Goal: Information Seeking & Learning: Compare options

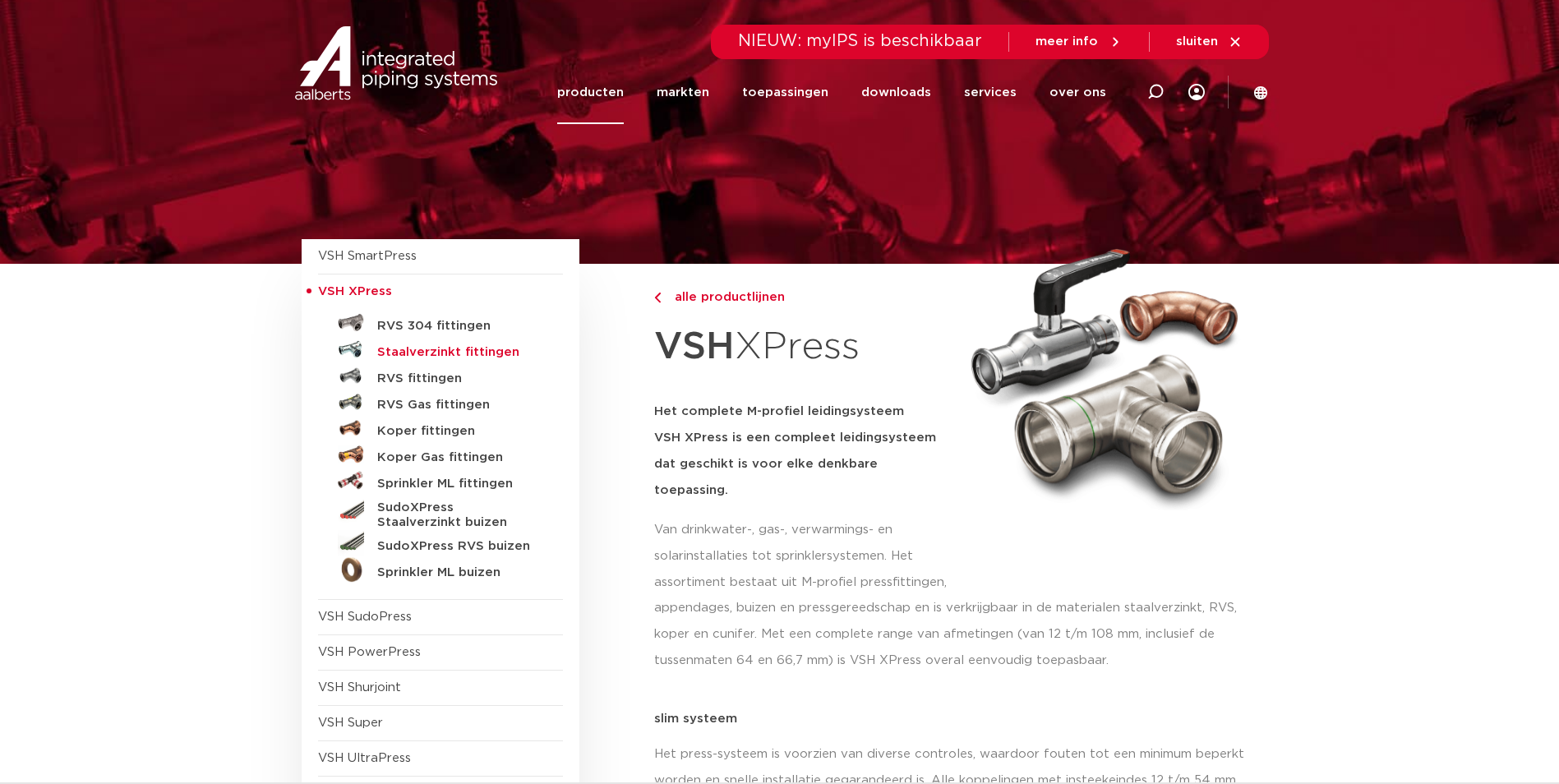
click at [438, 351] on h5 "Staalverzinkt fittingen" at bounding box center [459, 352] width 162 height 15
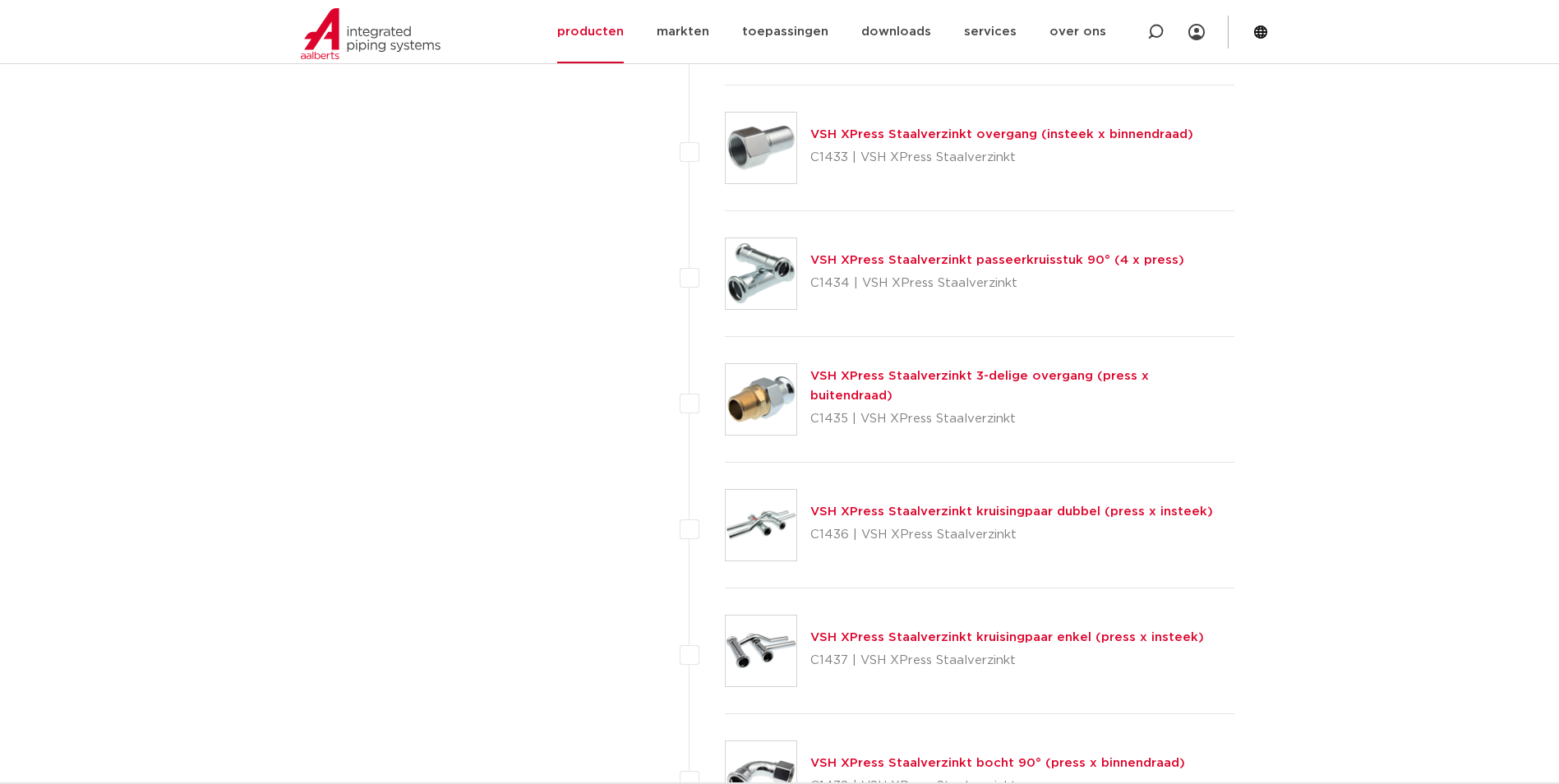
scroll to position [3244, 0]
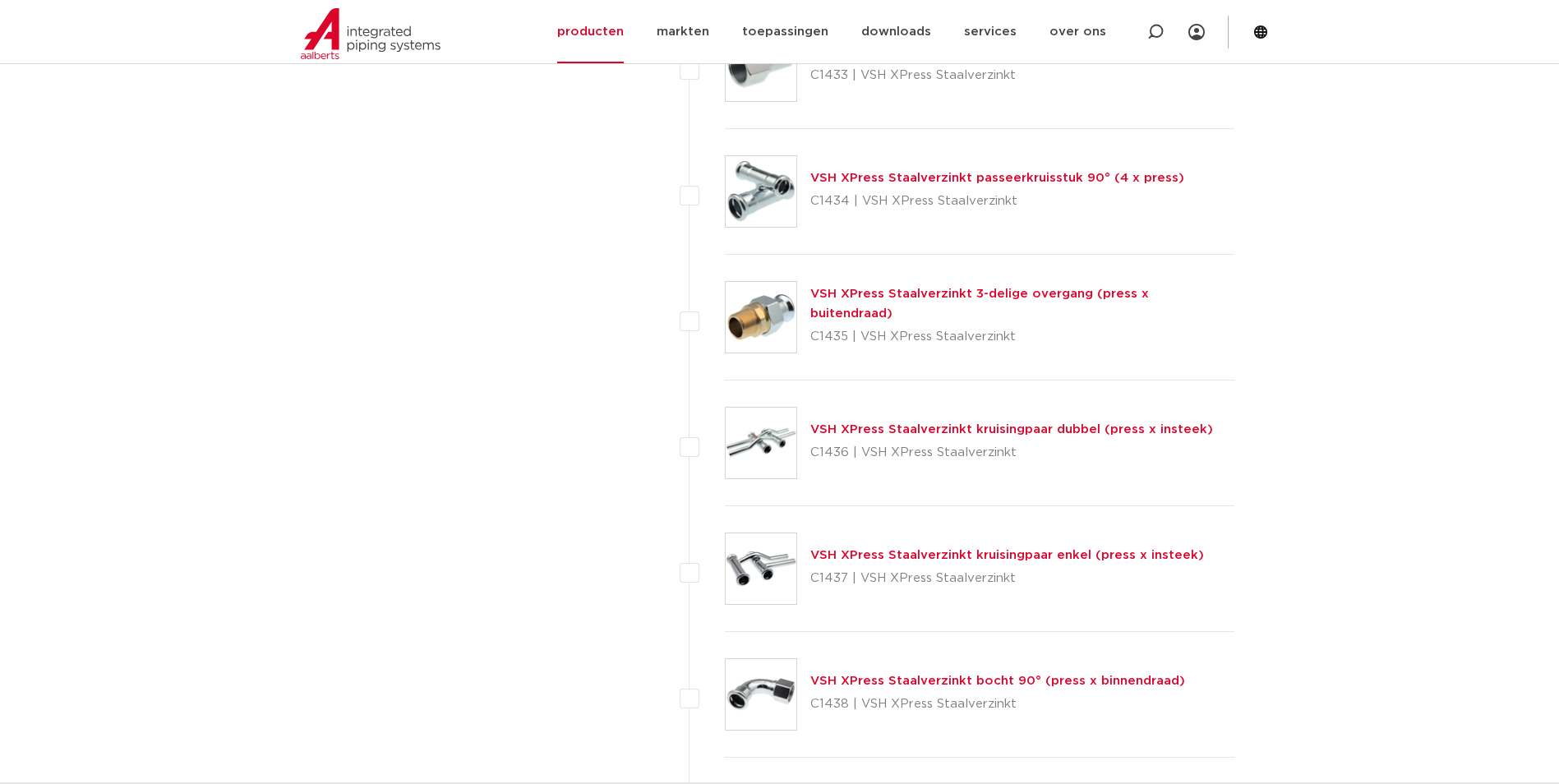
click at [925, 305] on link "VSH XPress Staalverzinkt 3-delige overgang (press x buitendraad)" at bounding box center [980, 303] width 339 height 32
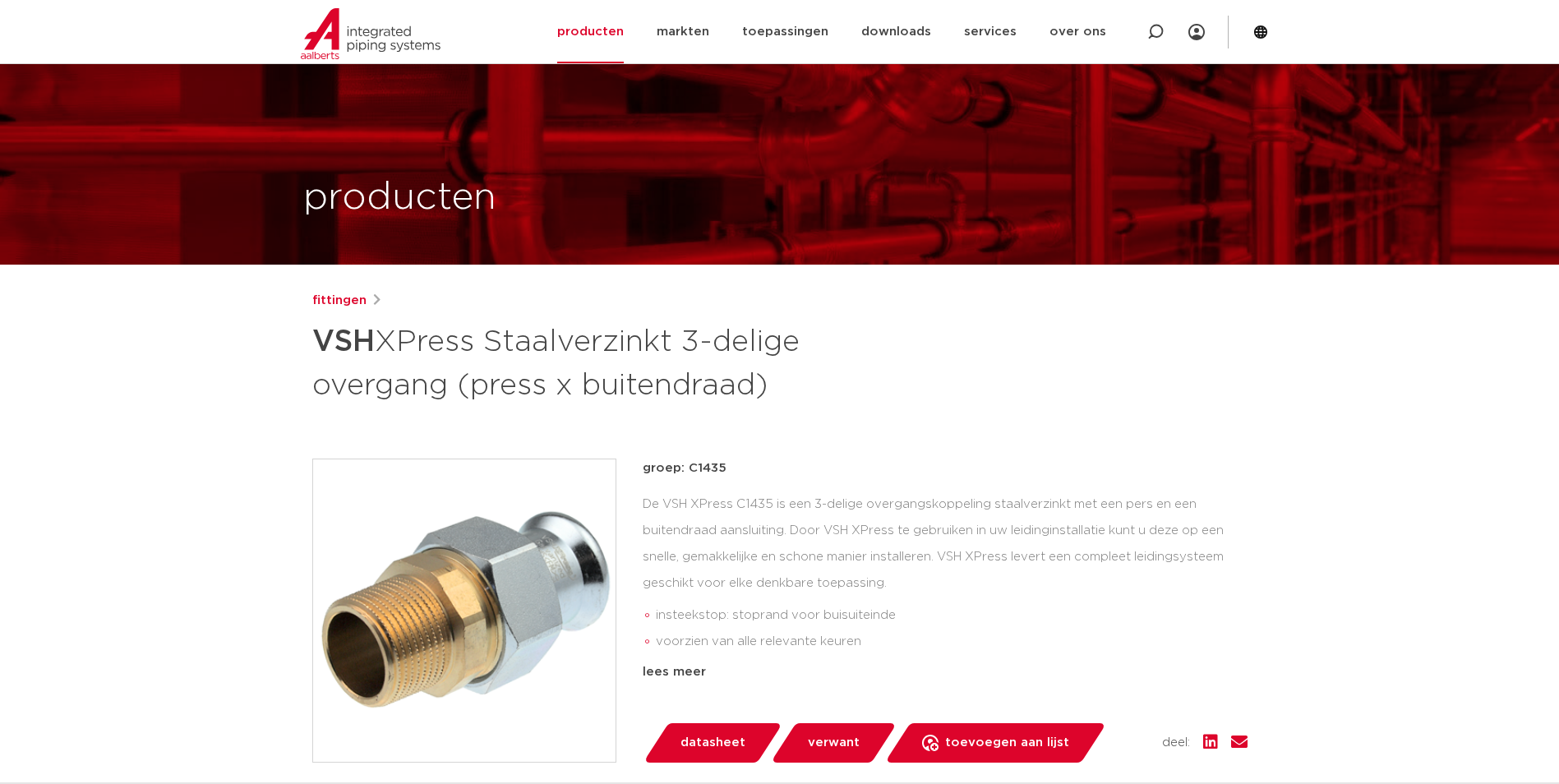
scroll to position [246, 0]
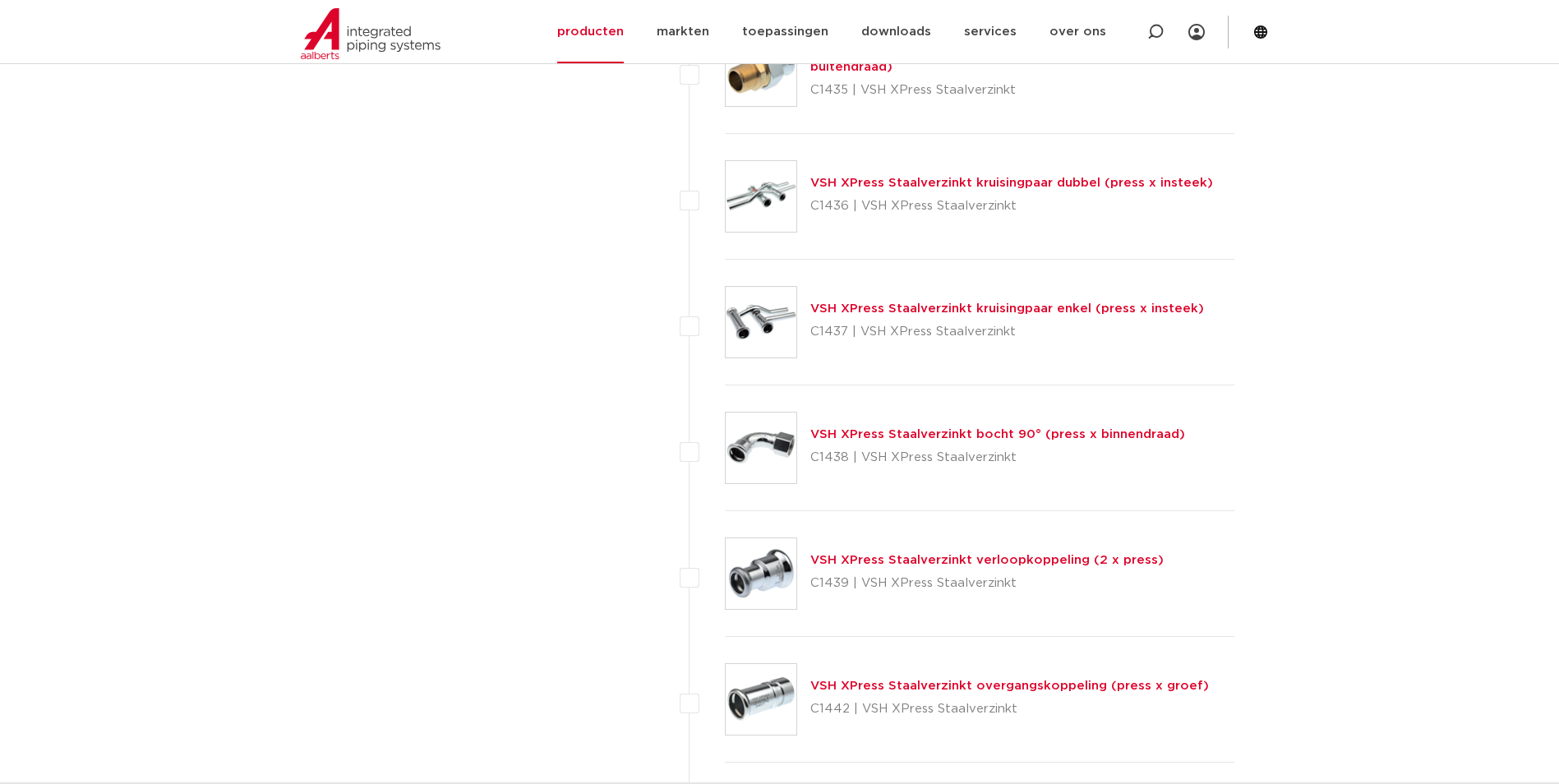
scroll to position [3737, 0]
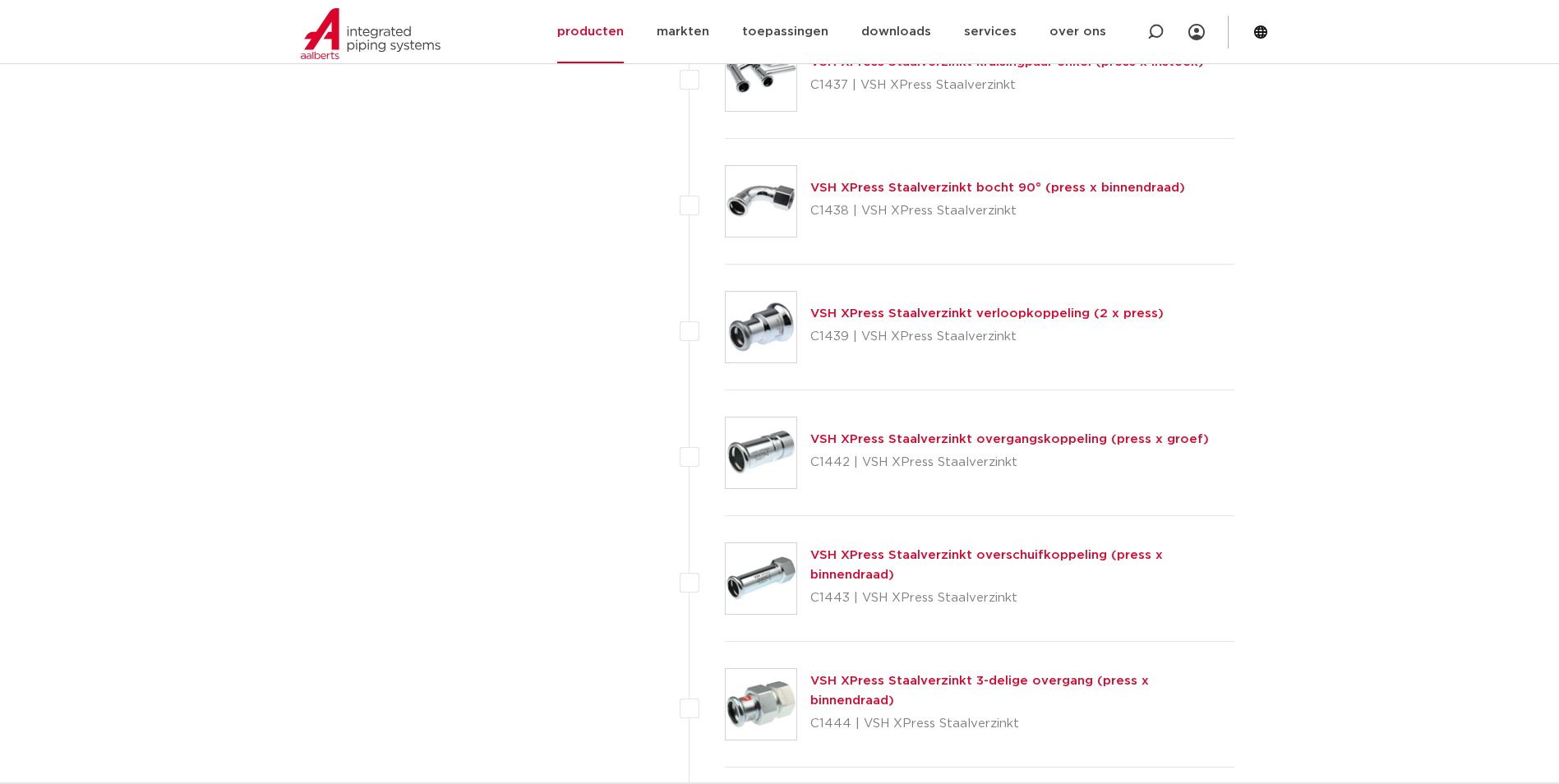
click at [963, 686] on link "VSH XPress Staalverzinkt 3-delige overgang (press x binnendraad)" at bounding box center [980, 691] width 339 height 32
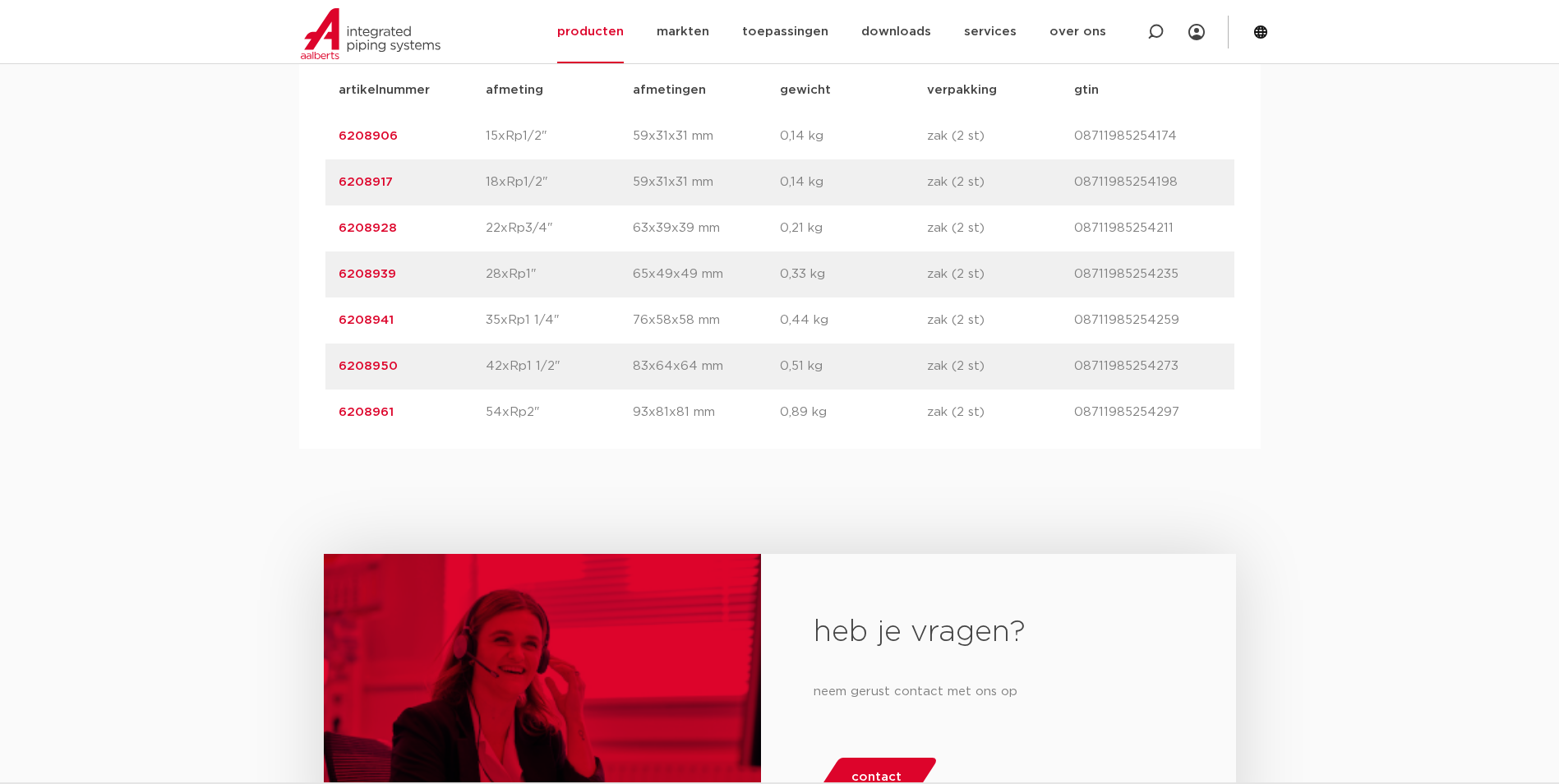
scroll to position [986, 0]
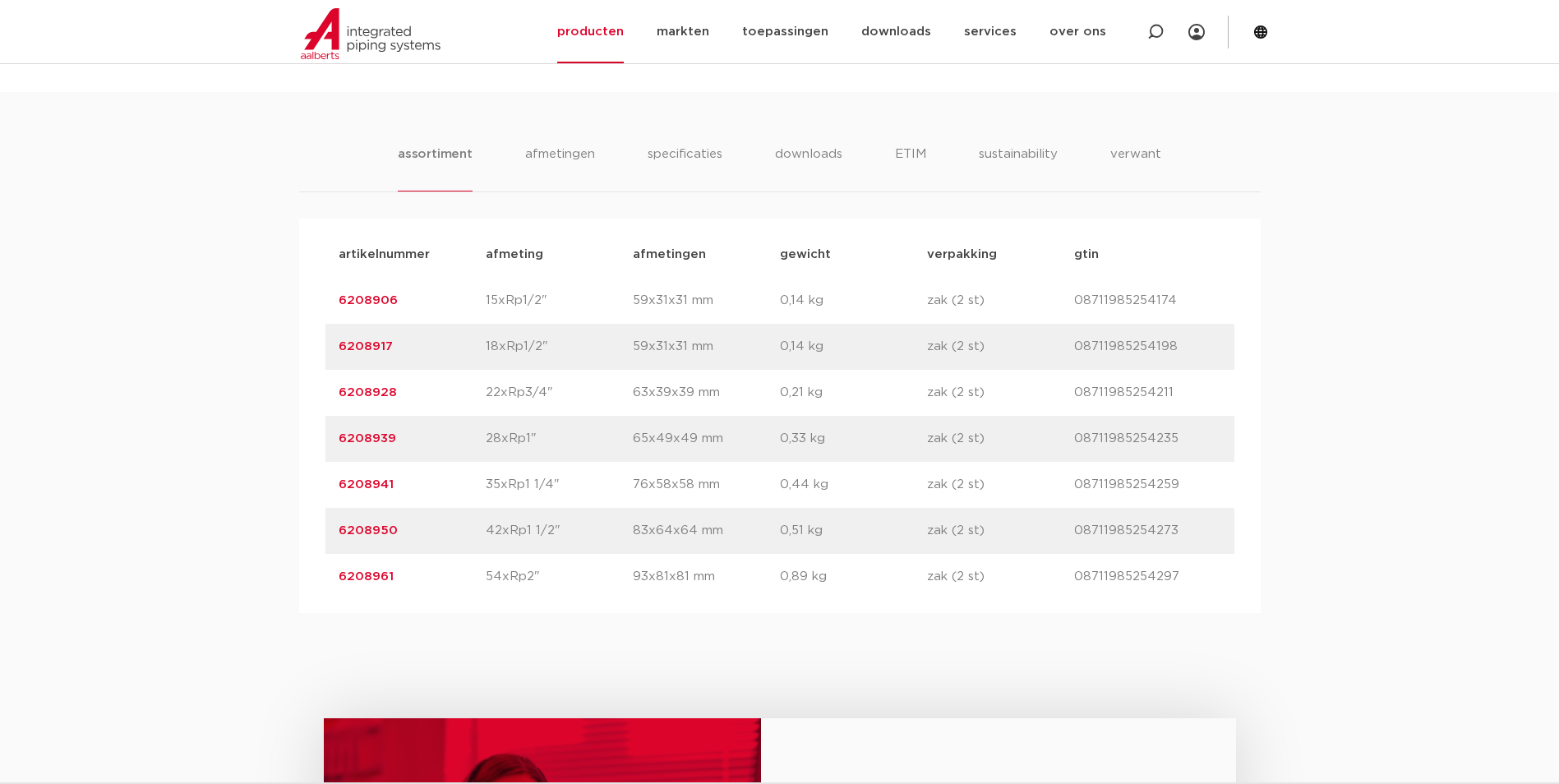
click at [413, 155] on li "assortiment" at bounding box center [435, 168] width 75 height 47
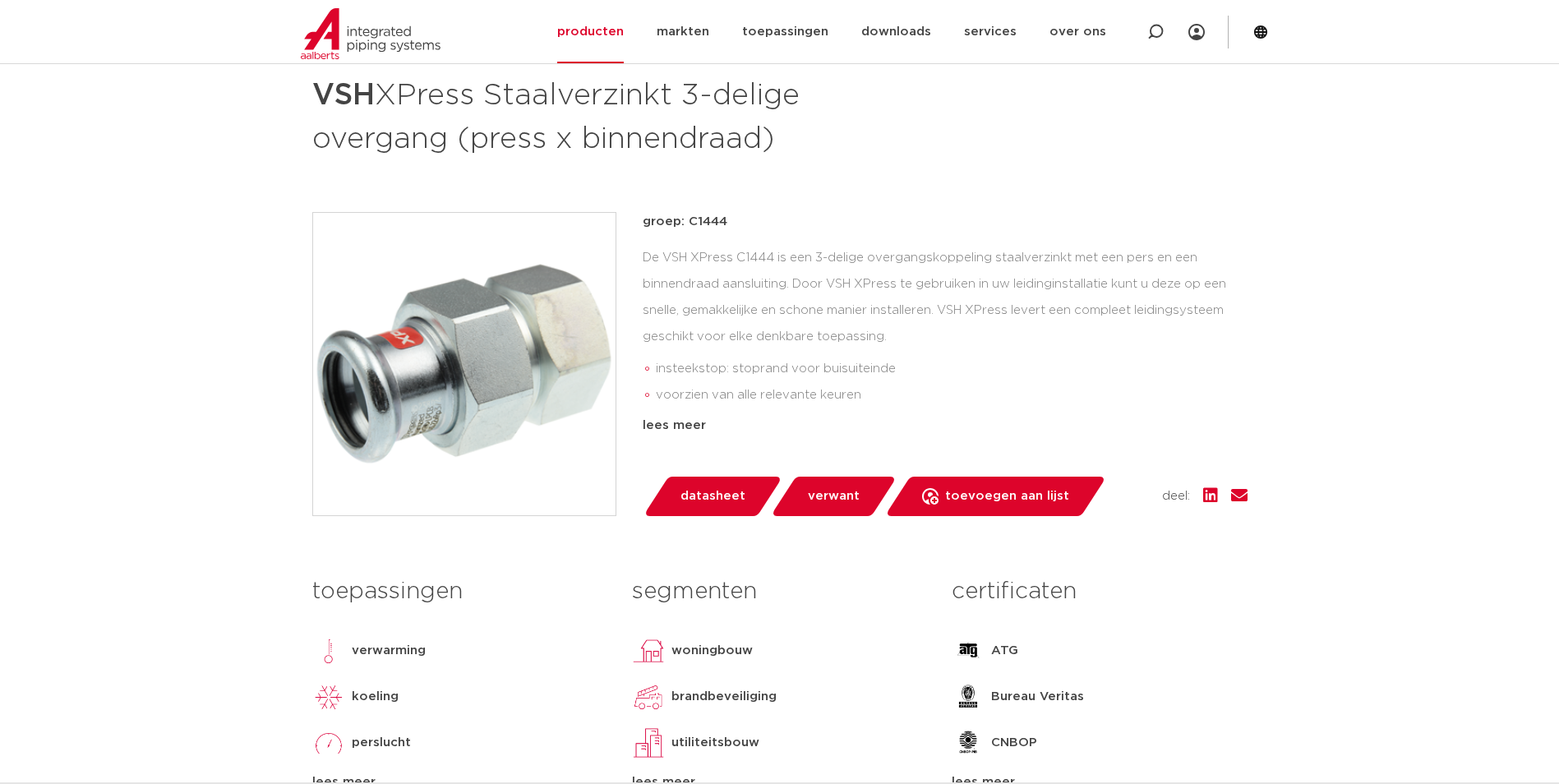
scroll to position [0, 0]
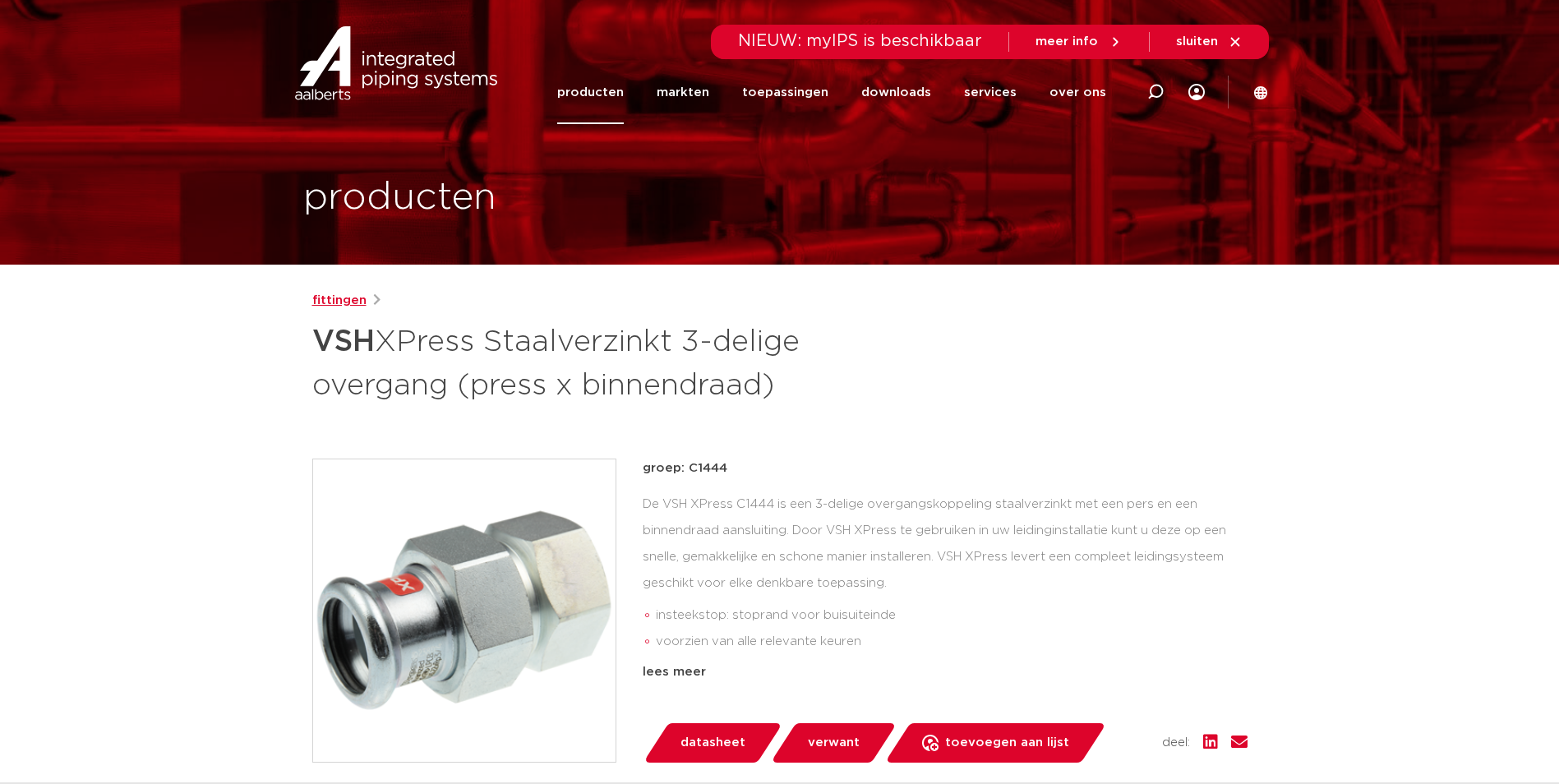
click at [330, 298] on link "fittingen" at bounding box center [339, 301] width 54 height 19
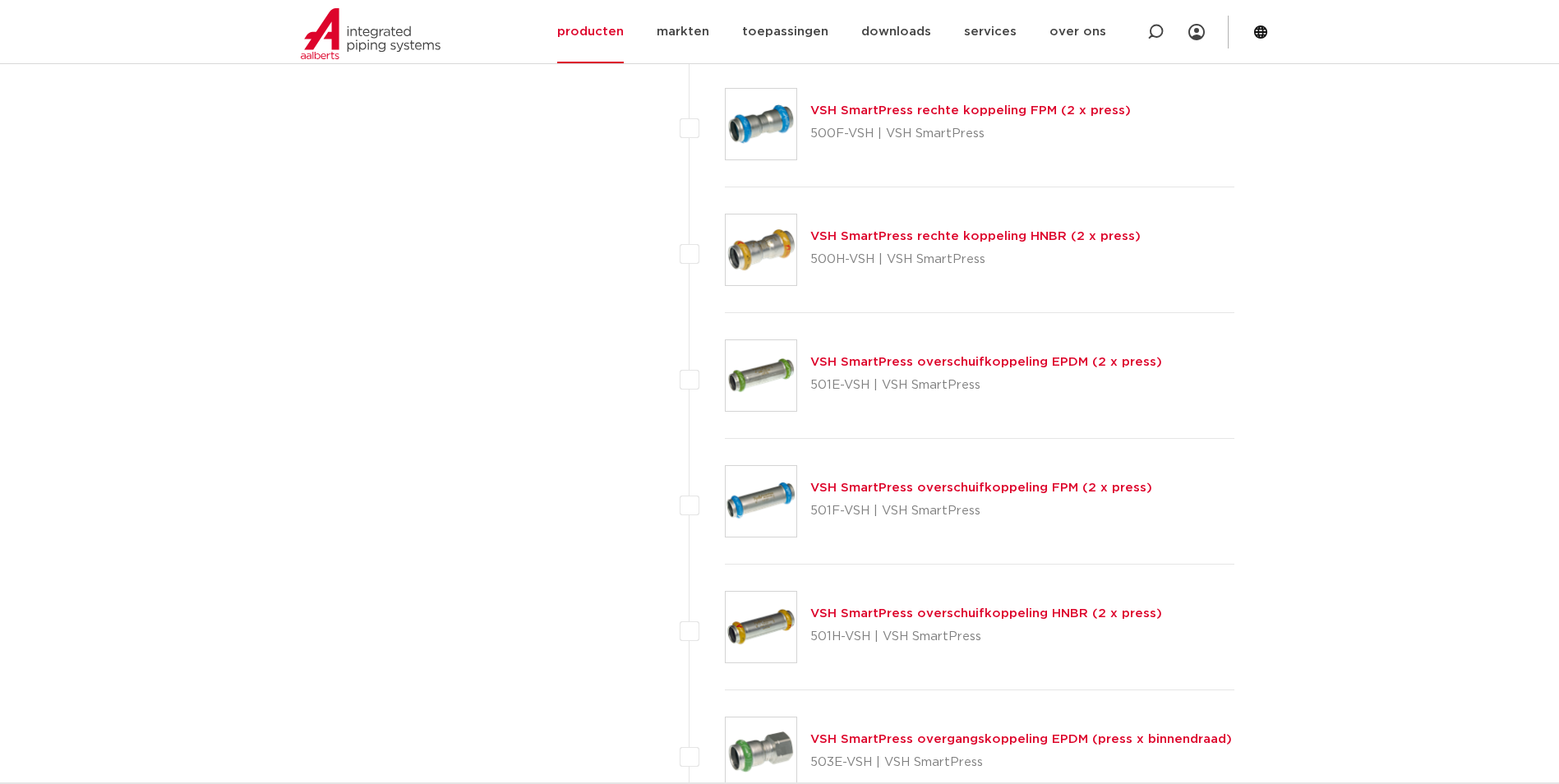
scroll to position [4476, 0]
